Goal: Task Accomplishment & Management: Manage account settings

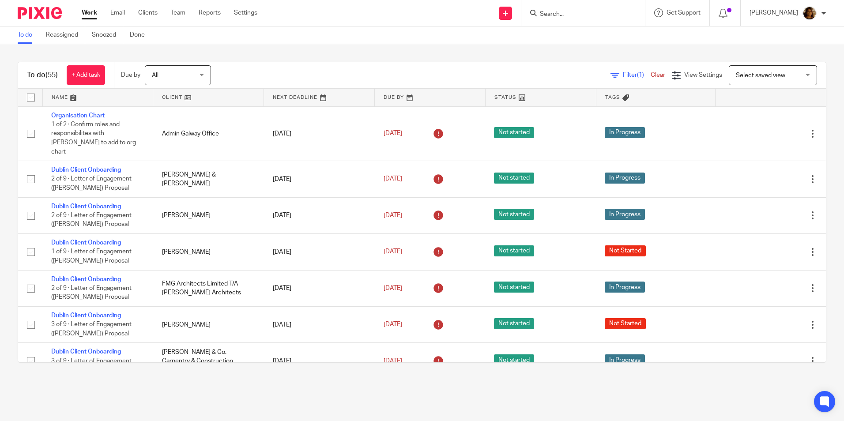
click at [750, 78] on span "Select saved view" at bounding box center [760, 75] width 49 height 6
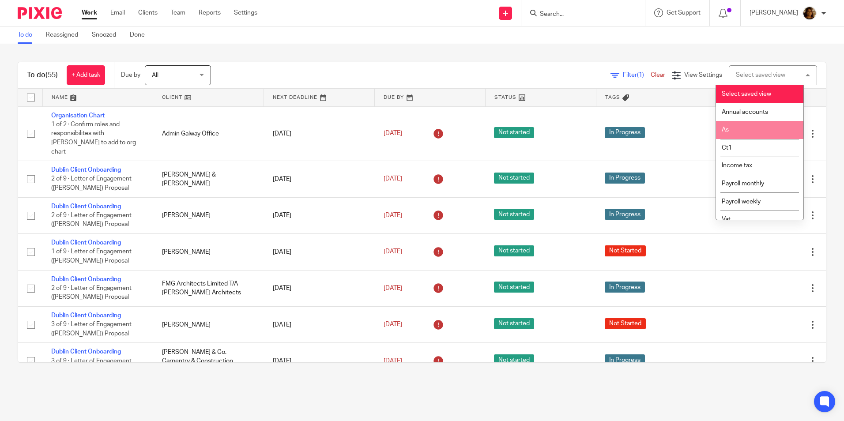
click at [754, 127] on li "As" at bounding box center [759, 130] width 87 height 18
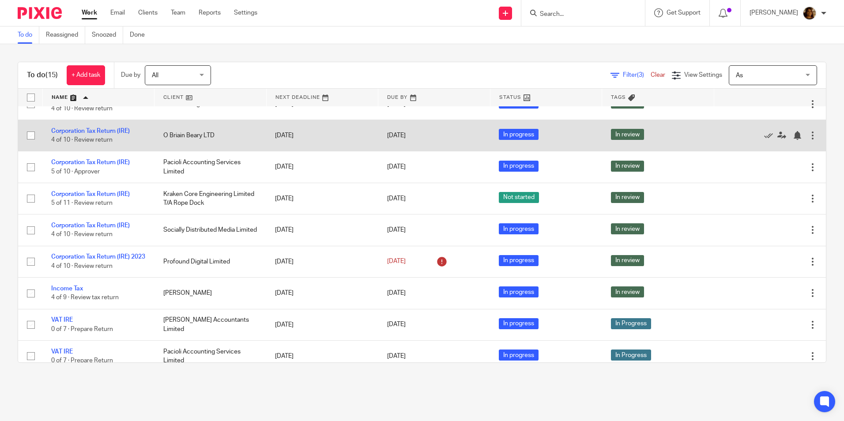
scroll to position [231, 0]
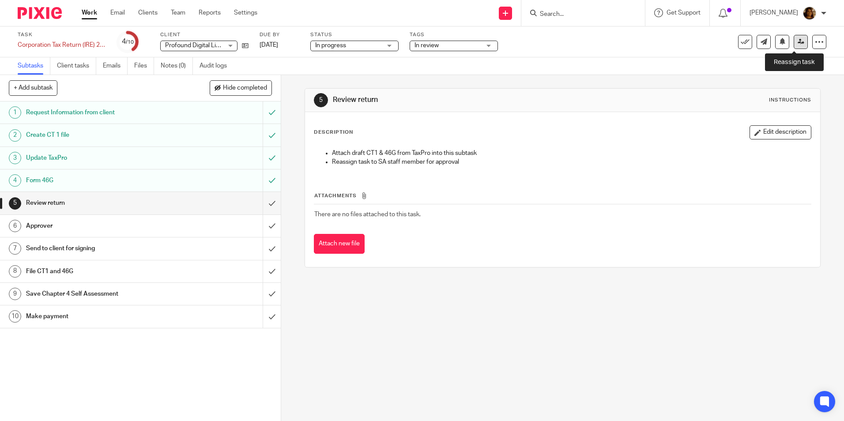
click at [798, 39] on icon at bounding box center [801, 41] width 7 height 7
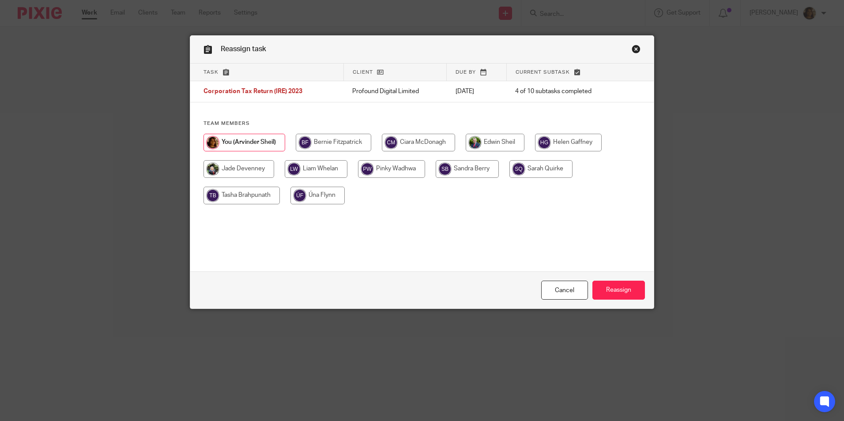
click at [501, 146] on input "radio" at bounding box center [495, 143] width 59 height 18
radio input "true"
click at [609, 288] on input "Reassign" at bounding box center [619, 290] width 53 height 19
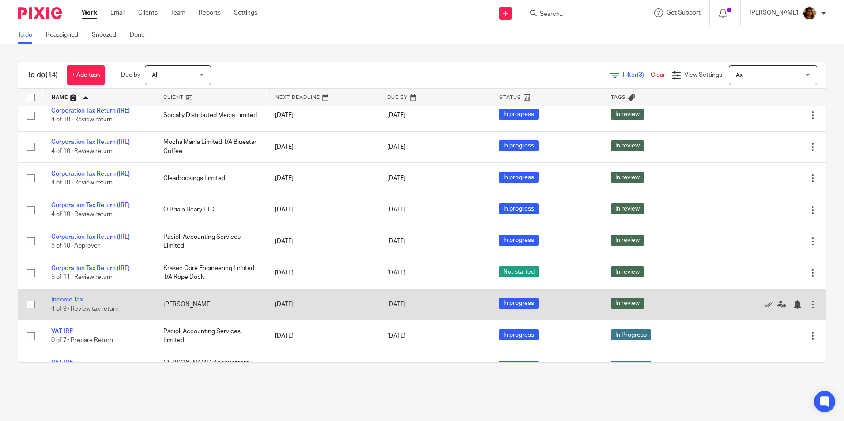
scroll to position [177, 0]
